Goal: Information Seeking & Learning: Learn about a topic

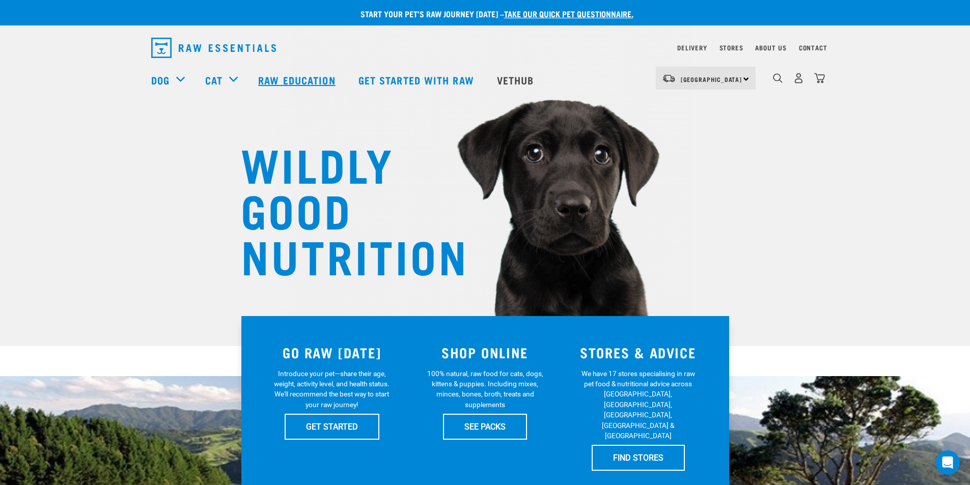
click at [311, 78] on link "Raw Education" at bounding box center [298, 80] width 100 height 41
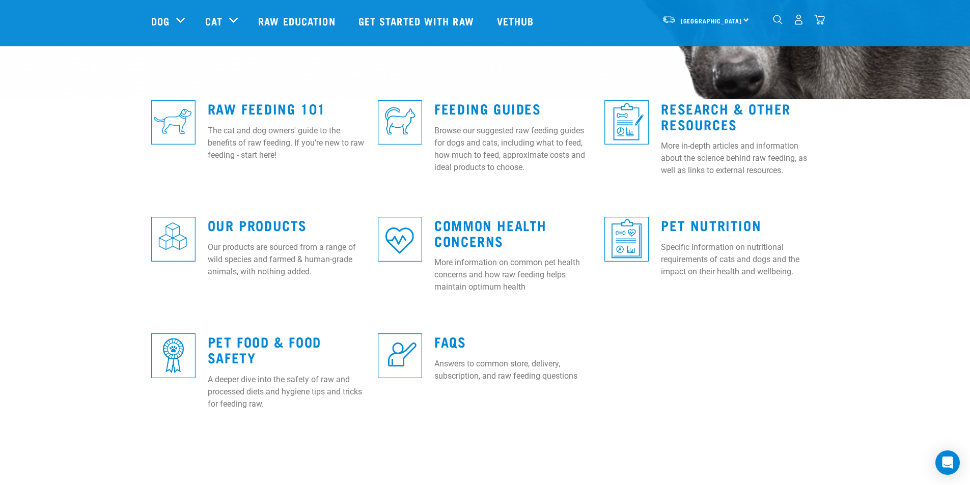
scroll to position [255, 0]
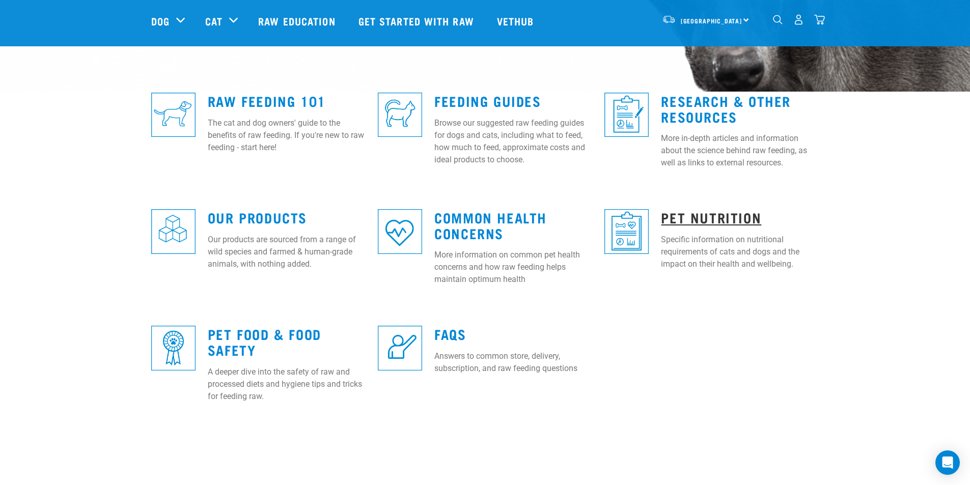
click at [724, 213] on link "Pet Nutrition" at bounding box center [711, 217] width 100 height 8
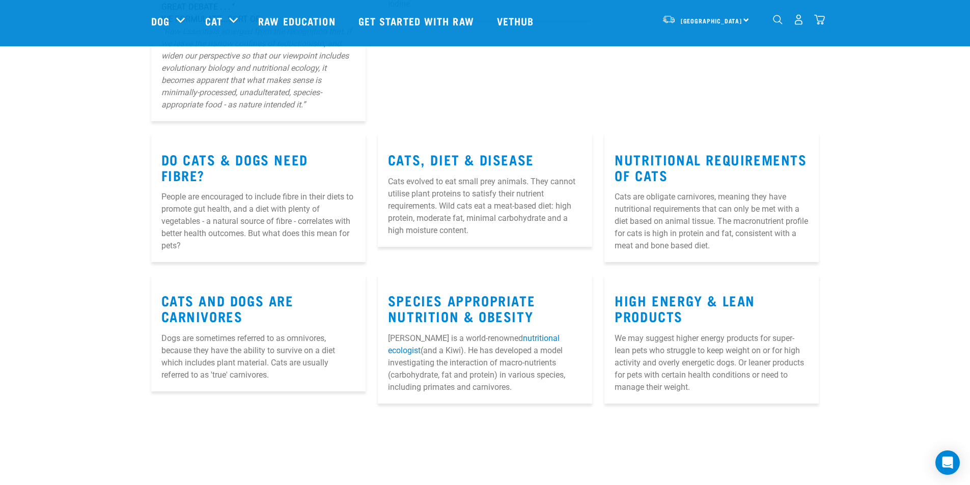
scroll to position [306, 0]
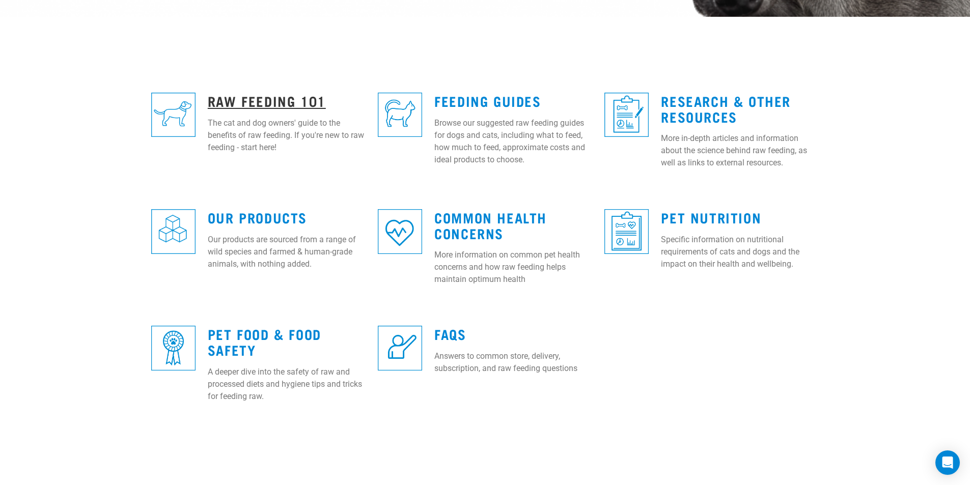
click at [232, 97] on link "Raw Feeding 101" at bounding box center [267, 101] width 118 height 8
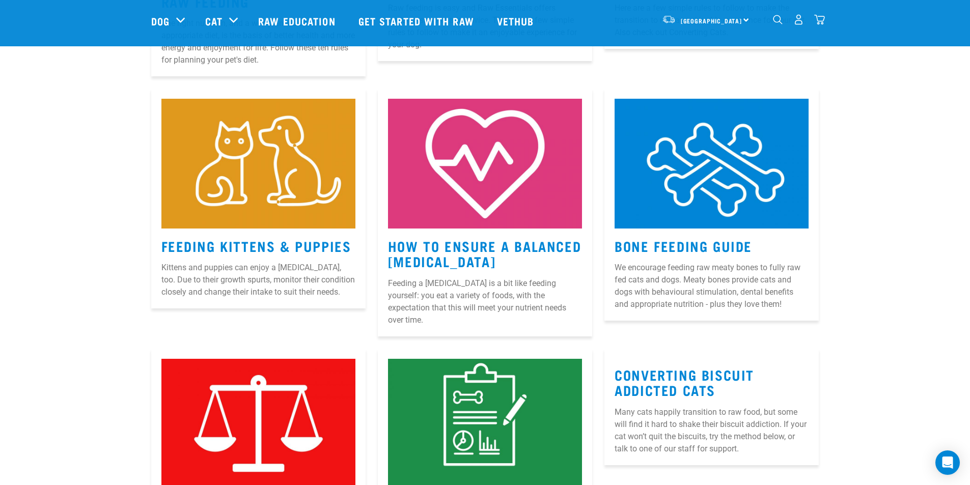
scroll to position [662, 0]
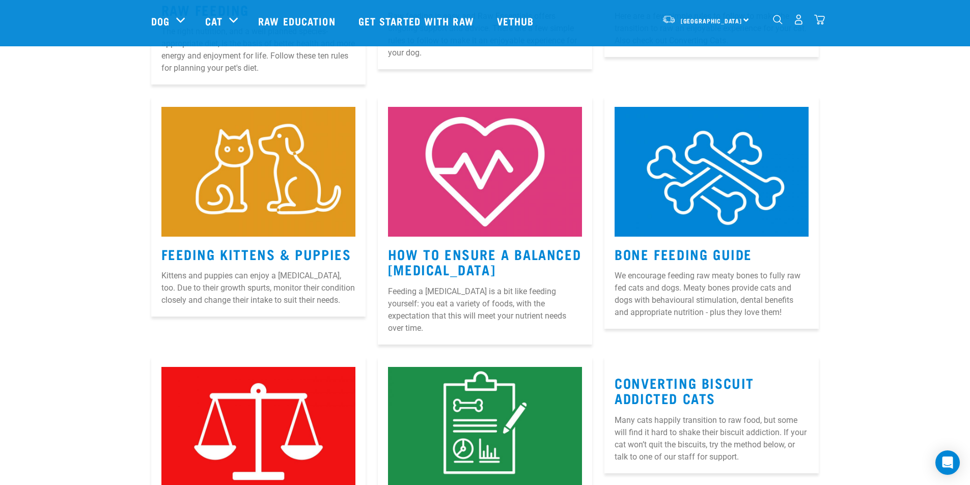
click at [774, 22] on img "dropdown navigation" at bounding box center [778, 20] width 10 height 10
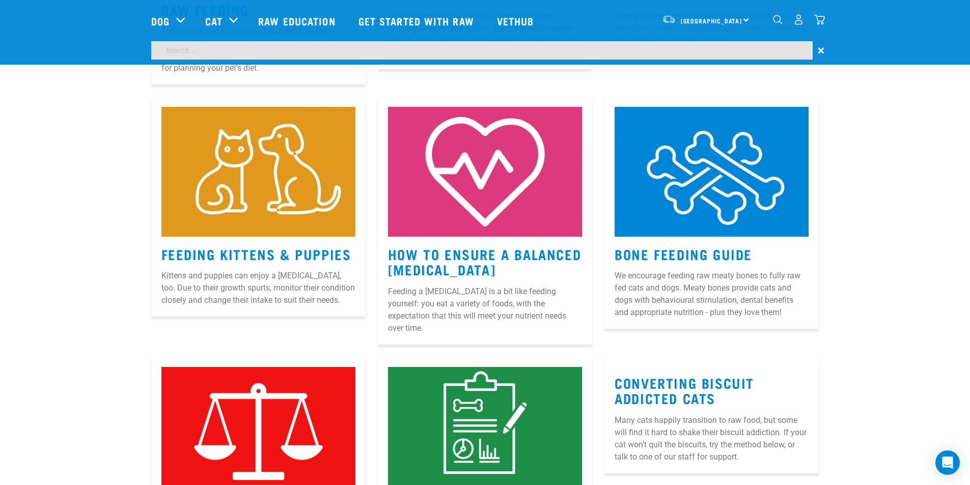
click at [732, 58] on input "search" at bounding box center [482, 50] width 662 height 18
type input "green tripe"
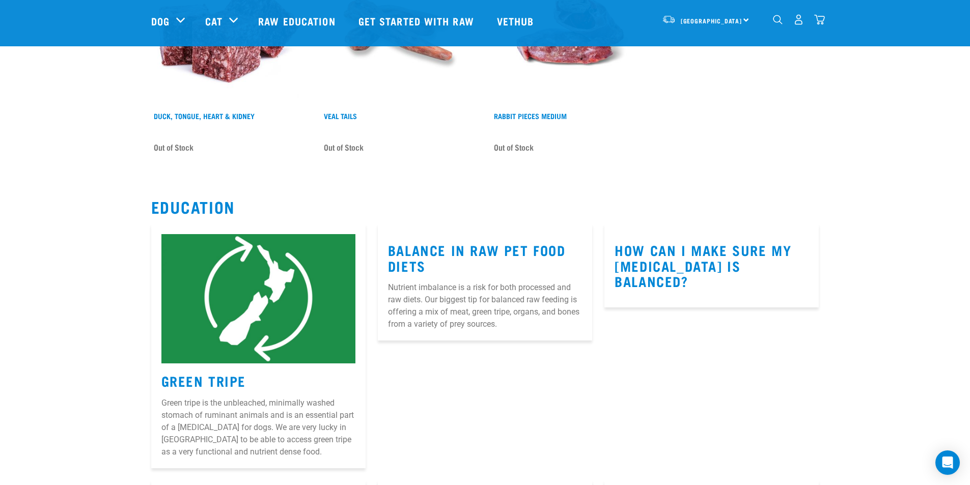
scroll to position [7488, 0]
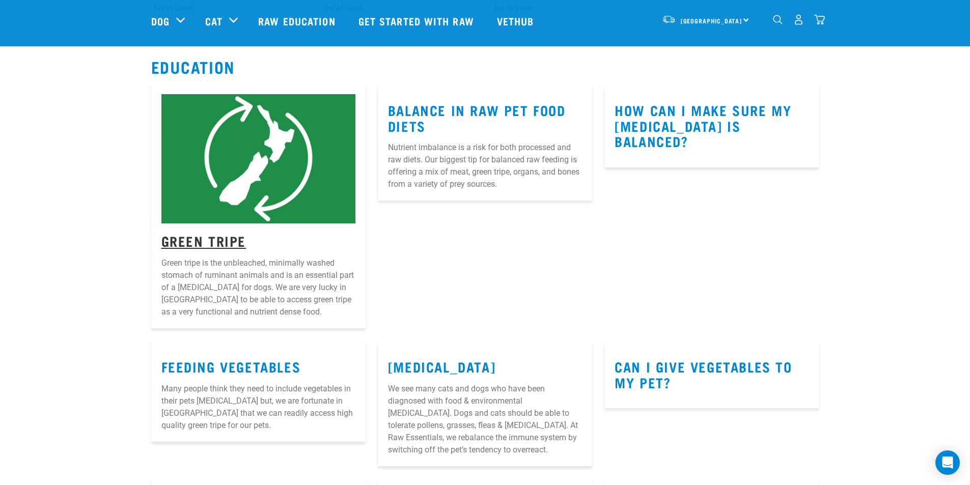
click at [221, 237] on link "Green Tripe" at bounding box center [203, 241] width 85 height 8
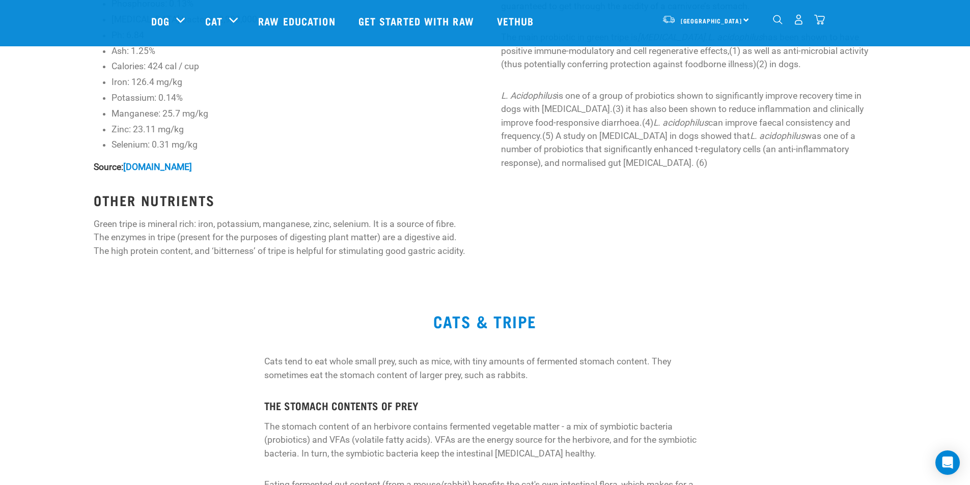
scroll to position [1019, 0]
